Goal: Obtain resource: Obtain resource

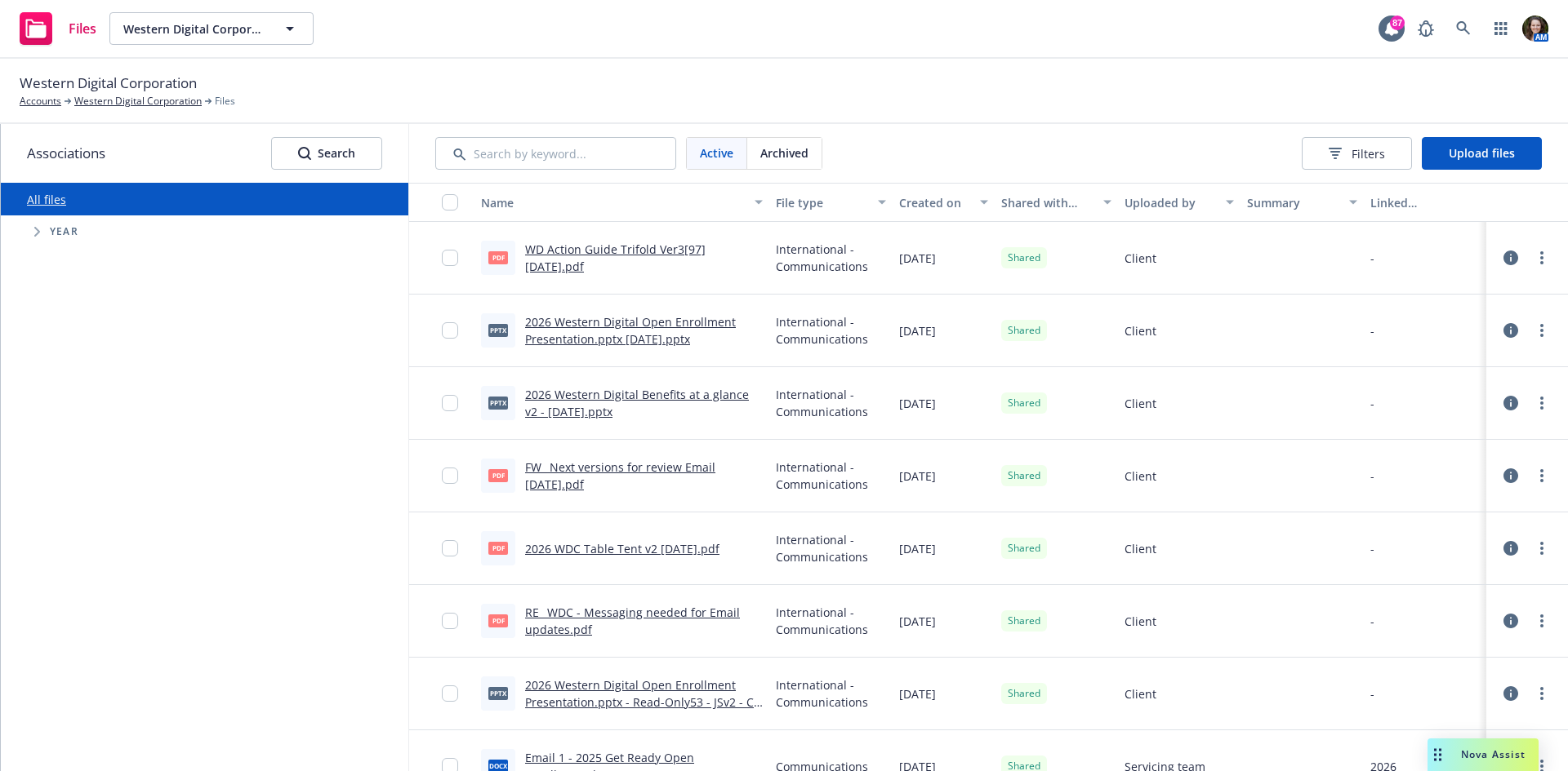
click at [607, 609] on link "RE_ WDC - Messaging needed for Email updates.pdf" at bounding box center [633, 621] width 215 height 33
click at [652, 551] on link "2026 WDC Table Tent v2 [DATE].pdf" at bounding box center [622, 549] width 195 height 15
click at [635, 467] on link "FW_ Next versions for review Email [DATE].pdf" at bounding box center [620, 476] width 190 height 33
click at [636, 396] on link "2026 Western Digital Benefits at a glance v2 - [DATE].pptx" at bounding box center [637, 403] width 224 height 33
click at [620, 330] on div "2026 Western Digital Open Enrollment Presentation.pptx [DATE].pptx" at bounding box center [643, 330] width 237 height 34
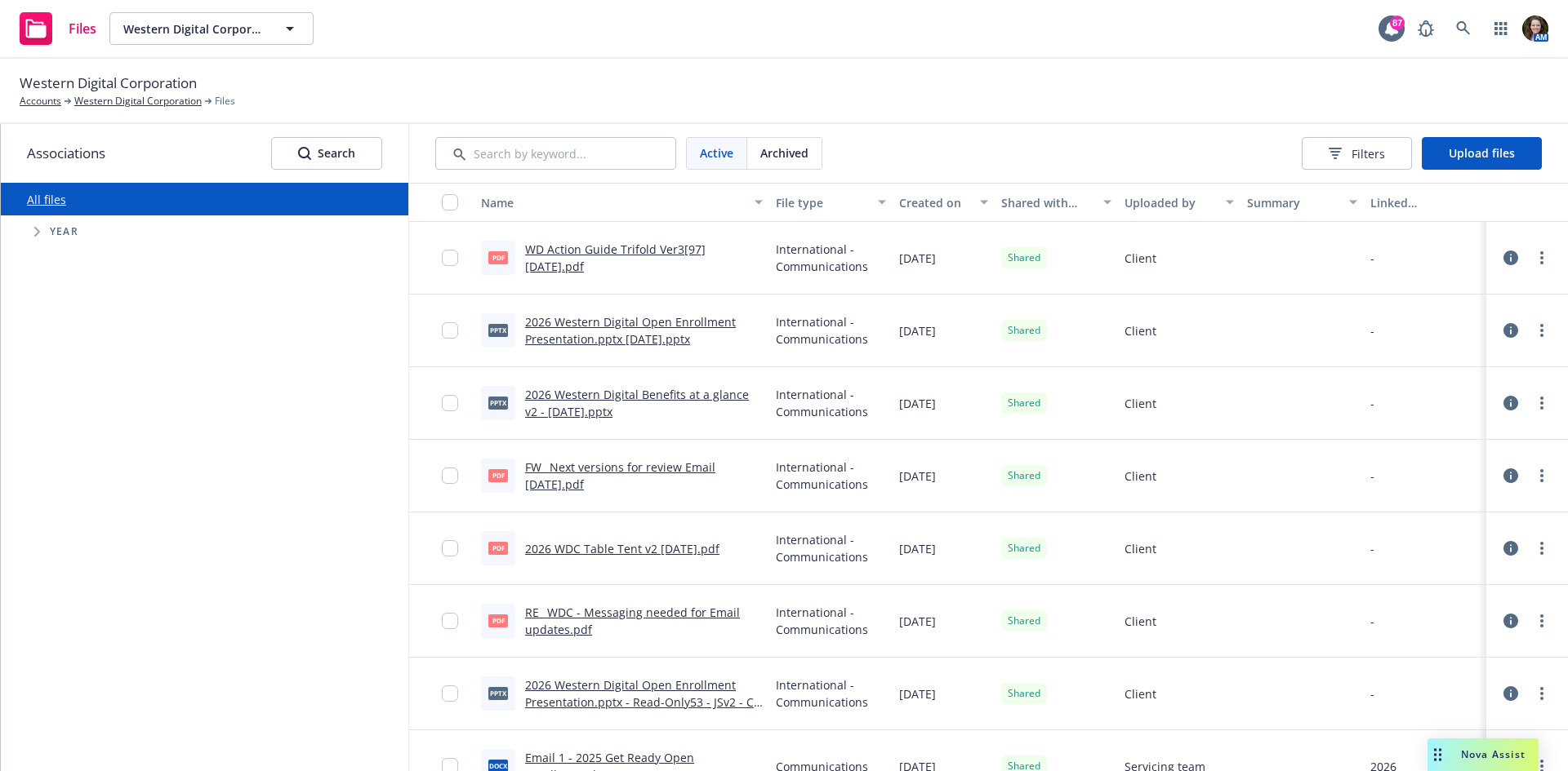
click at [630, 319] on link "2026 Western Digital Open Enrollment Presentation.pptx [DATE].pptx" at bounding box center [630, 330] width 210 height 33
click at [612, 247] on link "WD Action Guide Trifold Ver3[97] [DATE].pdf" at bounding box center [615, 258] width 180 height 33
click at [663, 610] on link "RE_ WDC - Messaging needed for Email updates.pdf" at bounding box center [633, 621] width 215 height 33
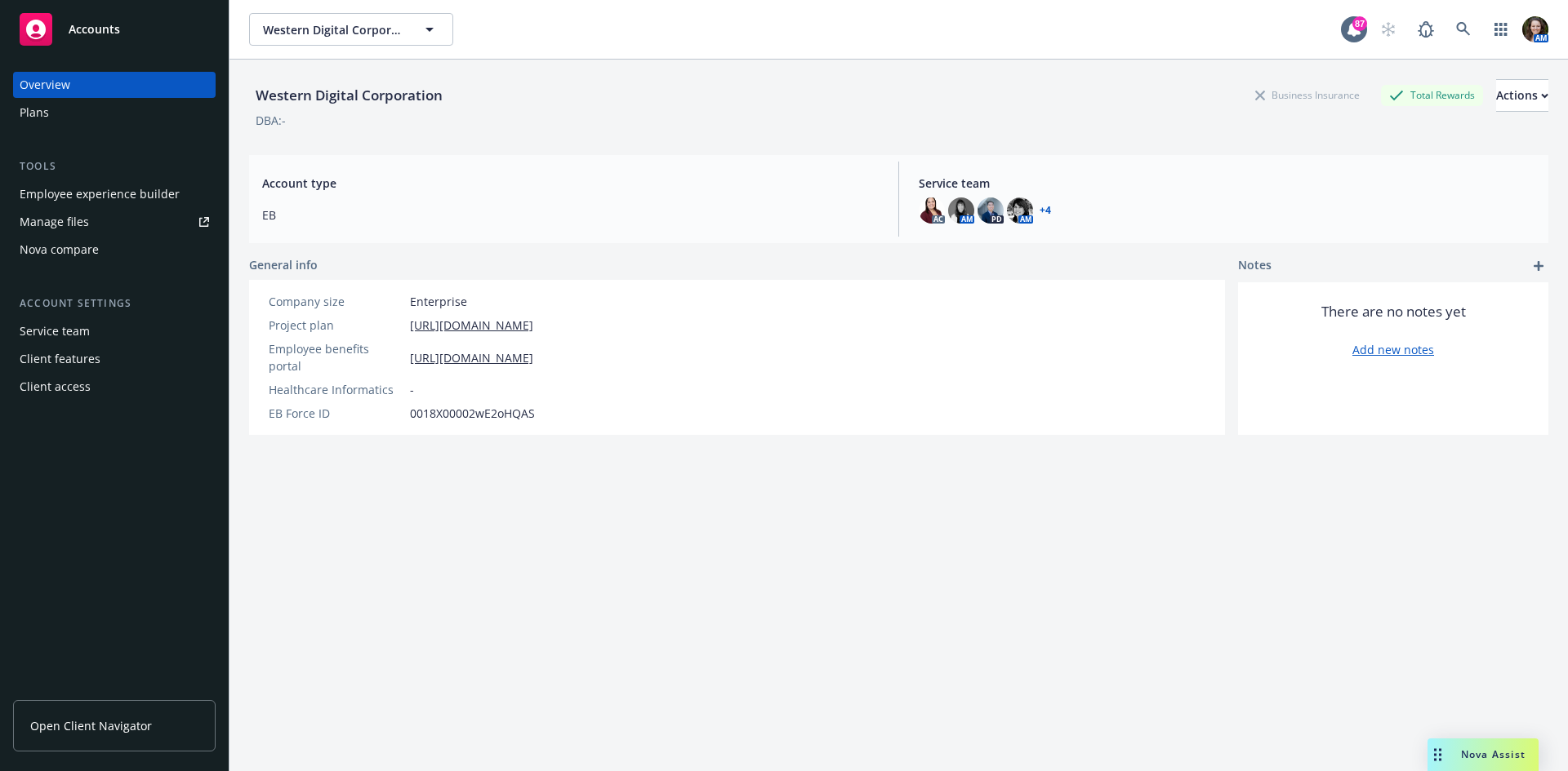
click at [118, 733] on span "Open Client Navigator" at bounding box center [91, 726] width 122 height 17
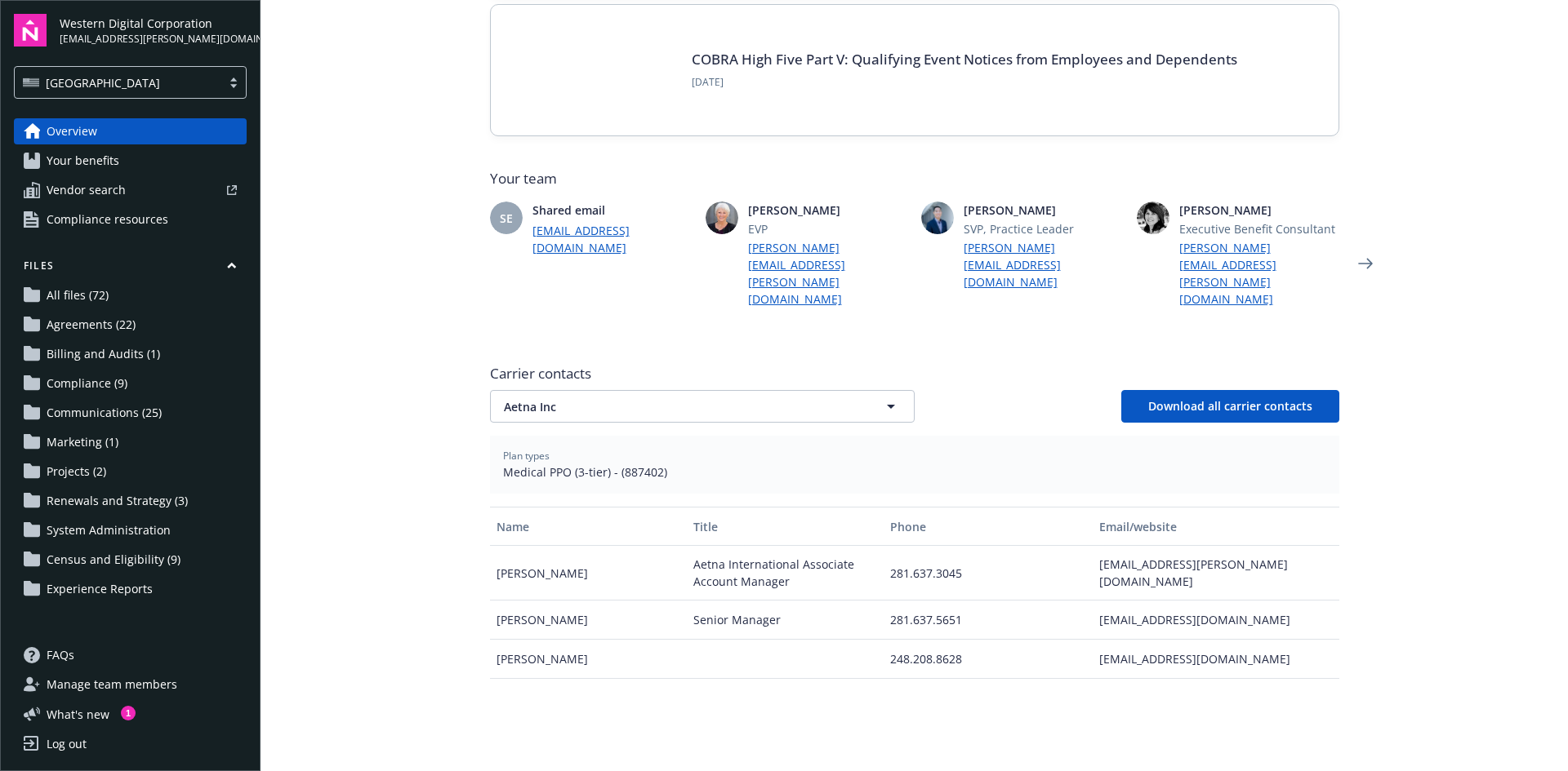
scroll to position [326, 0]
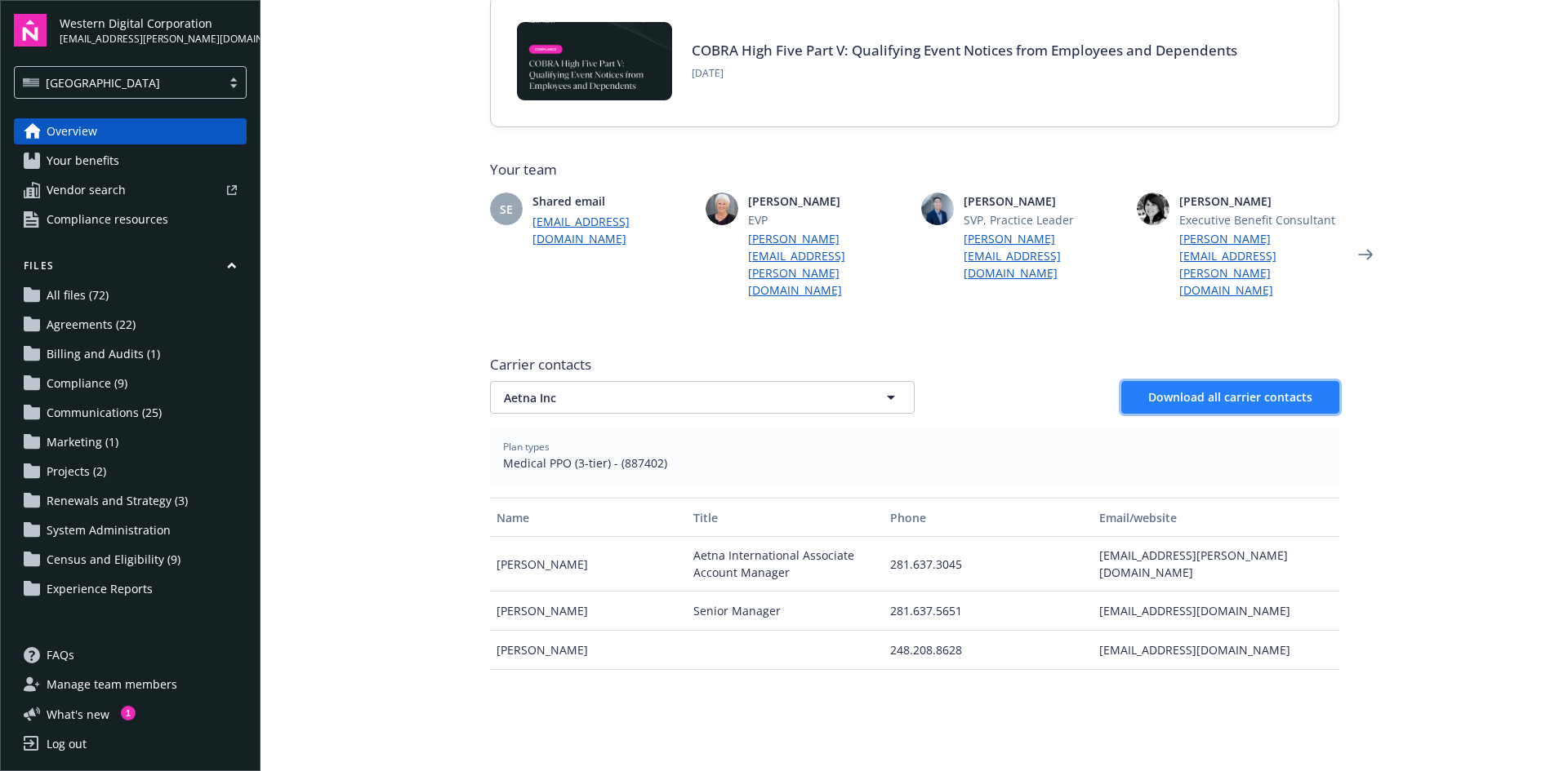
click at [1303, 389] on span "Download all carrier contacts" at bounding box center [1229, 397] width 164 height 15
